Goal: Task Accomplishment & Management: Use online tool/utility

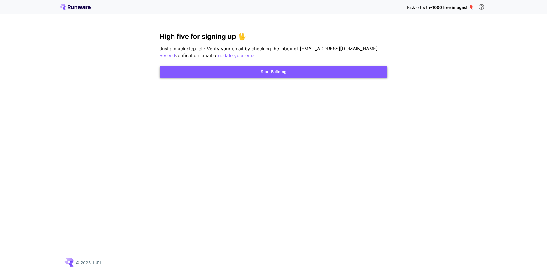
click at [271, 74] on button "Start Building" at bounding box center [274, 72] width 228 height 12
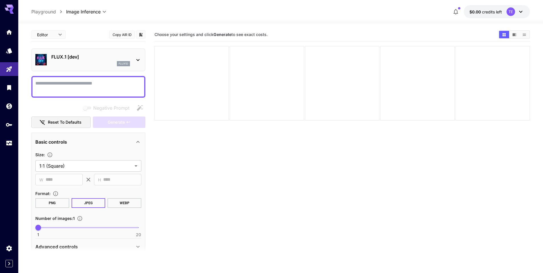
click at [480, 13] on span "$0.00" at bounding box center [476, 11] width 13 height 5
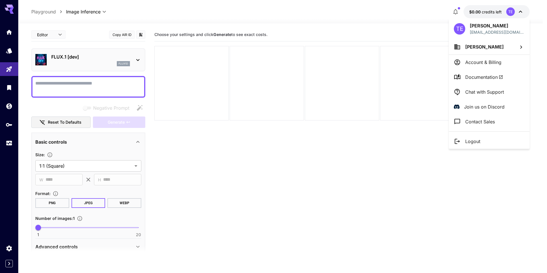
click at [198, 177] on div at bounding box center [273, 136] width 547 height 273
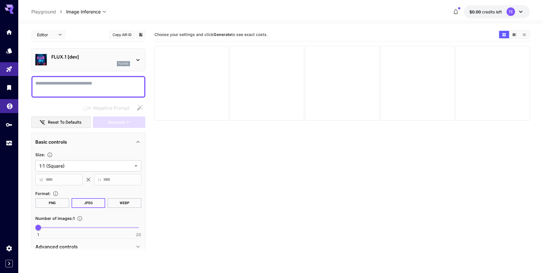
click at [2, 109] on link at bounding box center [9, 106] width 18 height 14
